Goal: Check status: Check status

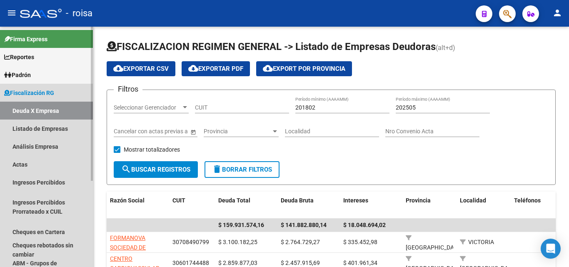
click at [42, 111] on link "Deuda X Empresa" at bounding box center [46, 111] width 93 height 18
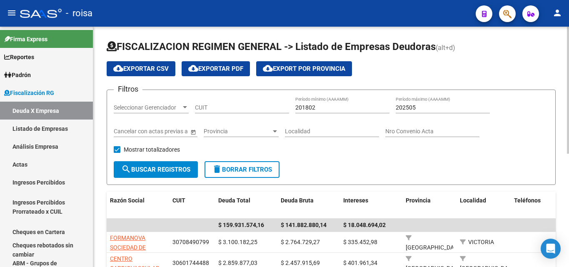
click at [420, 106] on input "202505" at bounding box center [443, 107] width 94 height 7
type input "202506"
click at [162, 169] on span "search Buscar Registros" at bounding box center [155, 170] width 69 height 8
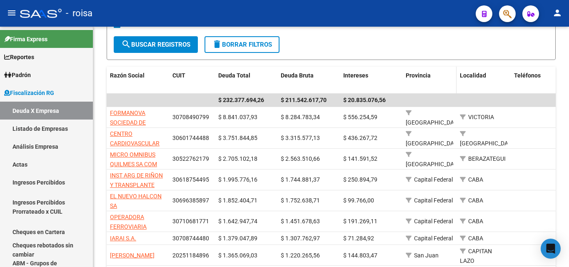
scroll to position [142, 0]
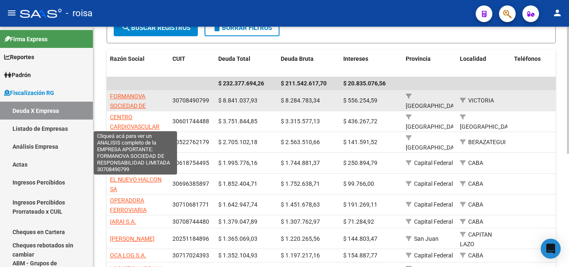
click at [131, 96] on span "FORMANOVA SOCIEDAD DE RESPONSABILIDAD LIMITADA" at bounding box center [135, 110] width 51 height 35
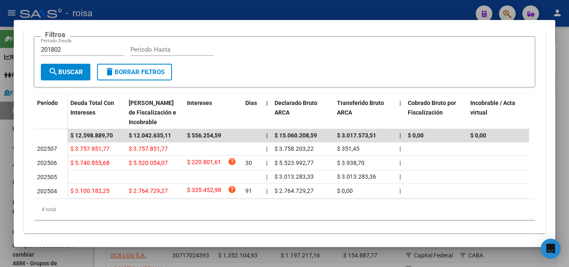
scroll to position [187, 0]
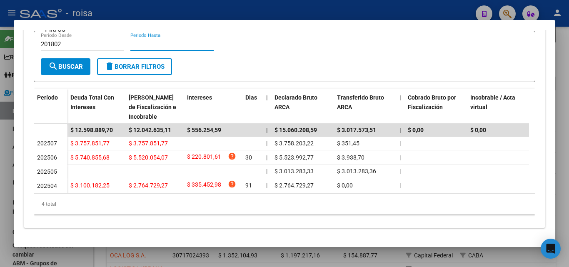
click at [163, 40] on input "Periodo Hasta" at bounding box center [171, 44] width 83 height 8
click at [61, 40] on input "201802" at bounding box center [82, 44] width 83 height 8
click at [61, 40] on input "2018" at bounding box center [82, 44] width 83 height 8
type input "201801"
type input "202506"
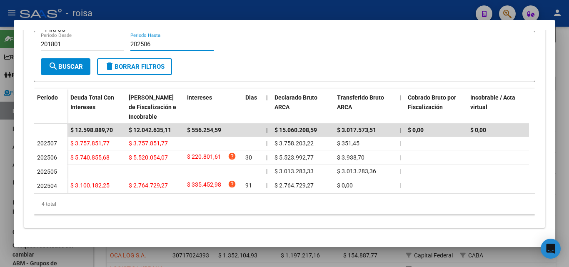
drag, startPoint x: 74, startPoint y: 59, endPoint x: 77, endPoint y: 63, distance: 5.1
click at [74, 63] on span "search Buscar" at bounding box center [65, 67] width 35 height 8
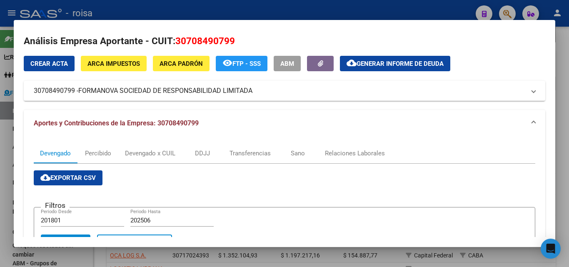
scroll to position [0, 0]
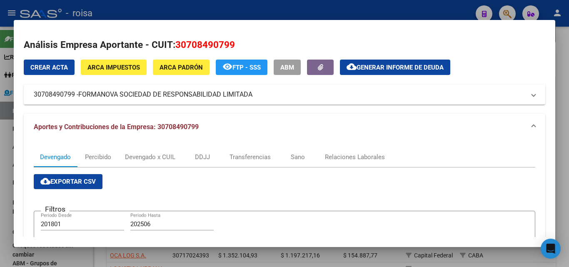
click at [395, 70] on span "Generar informe de deuda" at bounding box center [400, 68] width 87 height 8
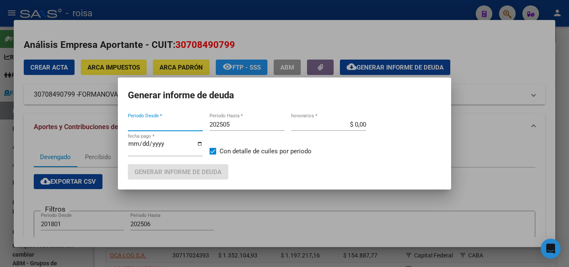
type input "201802"
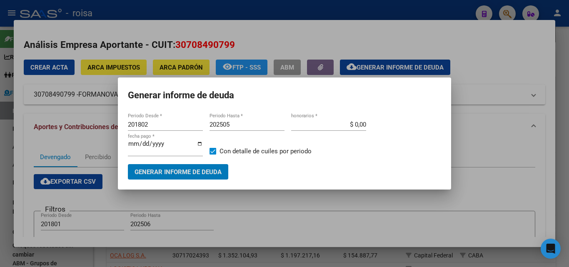
click at [234, 124] on input "202505" at bounding box center [247, 125] width 75 height 8
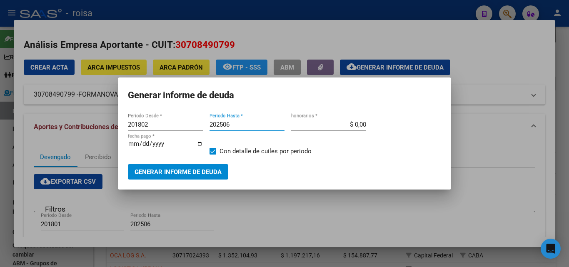
type input "202506"
click at [507, 195] on div at bounding box center [284, 133] width 569 height 267
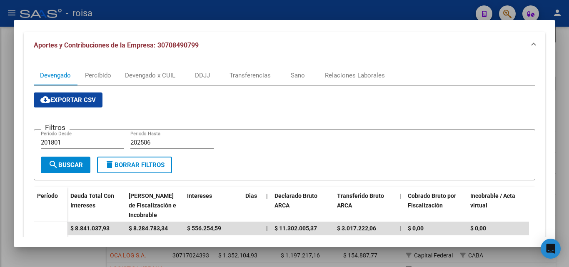
scroll to position [158, 0]
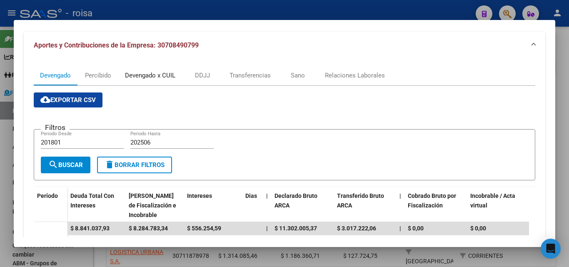
click at [149, 76] on div "Devengado x CUIL" at bounding box center [150, 75] width 50 height 9
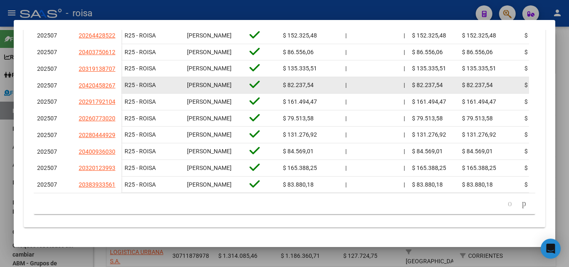
scroll to position [331, 0]
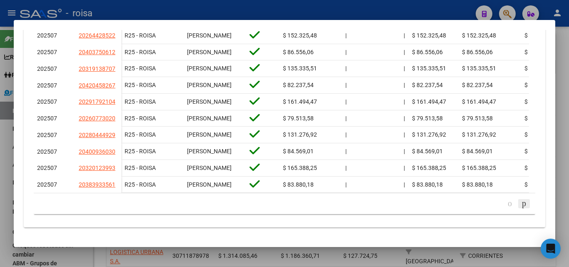
click at [521, 204] on icon "go to next page" at bounding box center [524, 203] width 7 height 10
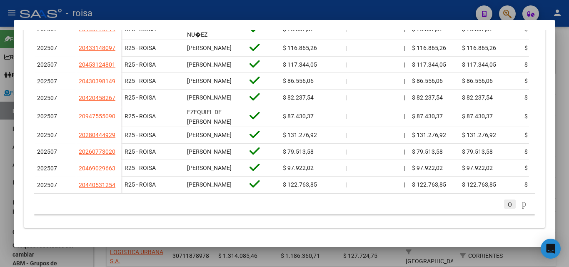
click at [507, 209] on icon "go to previous page" at bounding box center [510, 204] width 7 height 10
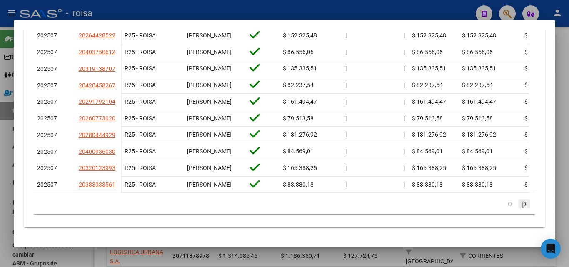
click at [521, 203] on icon "go to next page" at bounding box center [524, 203] width 7 height 10
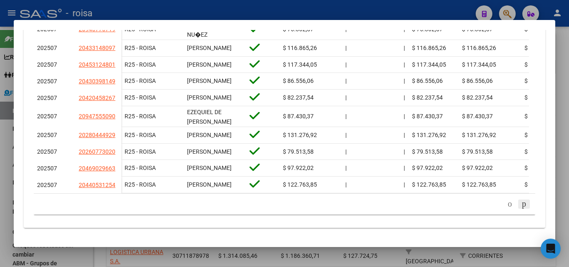
click at [521, 209] on icon "go to next page" at bounding box center [524, 204] width 7 height 10
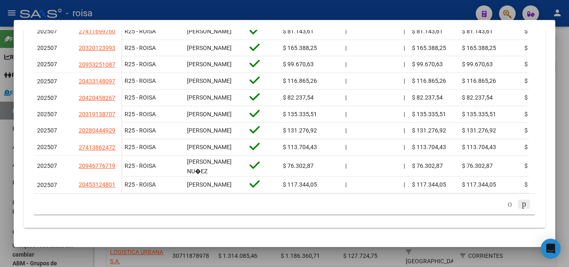
click at [521, 209] on icon "go to next page" at bounding box center [524, 204] width 7 height 10
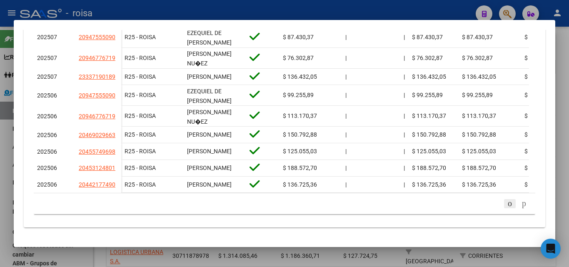
click at [507, 208] on icon "go to previous page" at bounding box center [510, 203] width 7 height 10
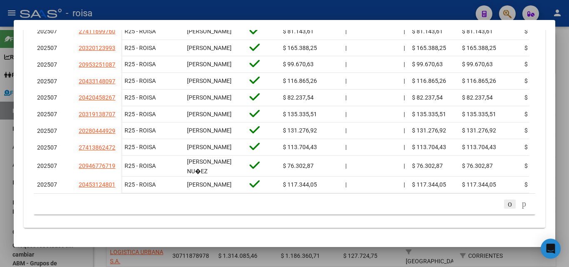
click at [507, 209] on icon "go to previous page" at bounding box center [510, 204] width 7 height 10
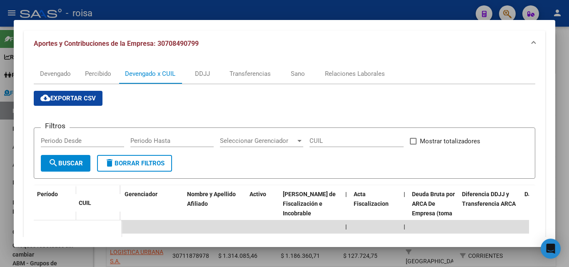
scroll to position [0, 0]
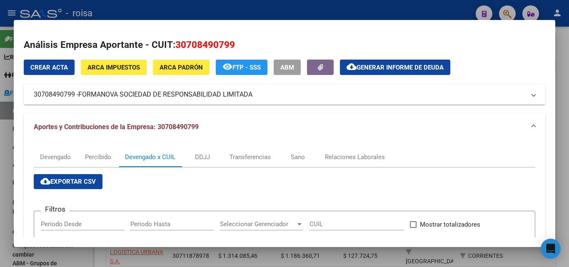
click at [277, 8] on div at bounding box center [284, 133] width 569 height 267
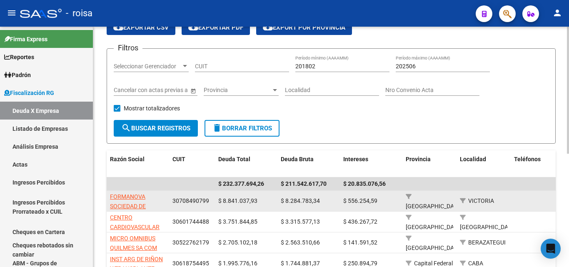
scroll to position [83, 0]
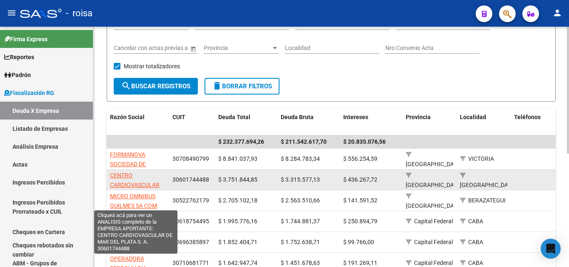
click at [122, 178] on span "CENTRO CARDIOVASCULAR DE [GEOGRAPHIC_DATA] S. A." at bounding box center [138, 194] width 56 height 45
type textarea "30601744488"
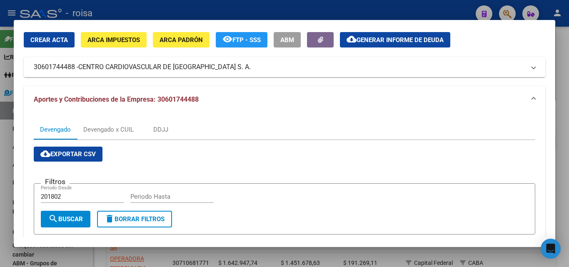
scroll to position [42, 0]
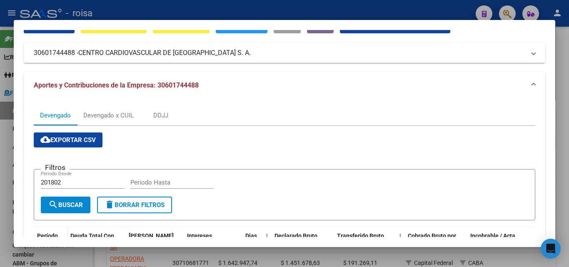
click at [166, 180] on input "Periodo Hasta" at bounding box center [171, 183] width 83 height 8
type input "202505"
click at [75, 207] on span "search Buscar" at bounding box center [65, 205] width 35 height 8
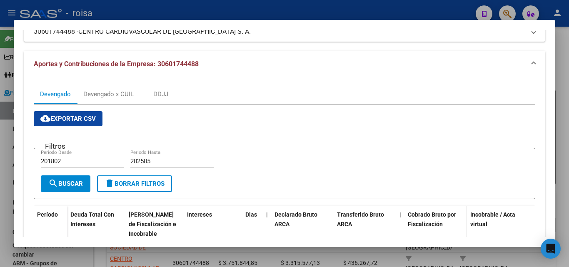
scroll to position [0, 0]
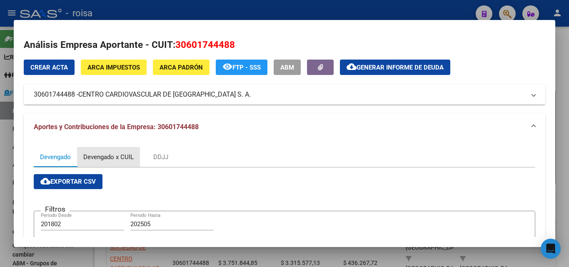
click at [123, 158] on div "Devengado x CUIL" at bounding box center [108, 157] width 50 height 9
